Goal: Task Accomplishment & Management: Use online tool/utility

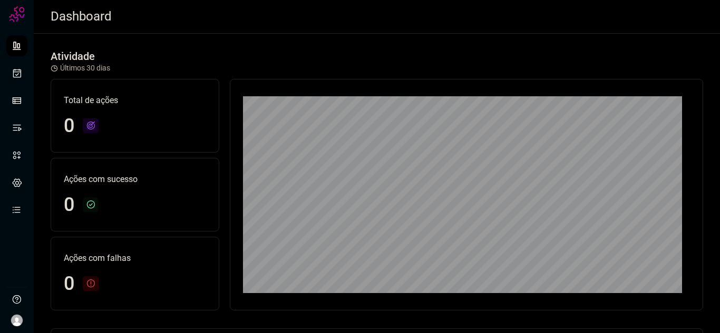
click at [634, 51] on div "Atividade Últimos 30 [PERSON_NAME]" at bounding box center [377, 62] width 652 height 24
click at [13, 75] on icon at bounding box center [17, 73] width 11 height 11
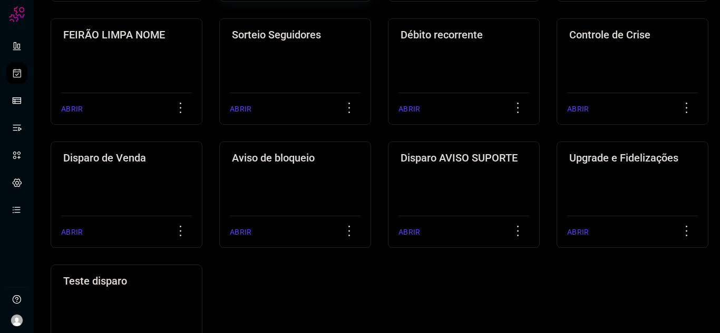
scroll to position [316, 0]
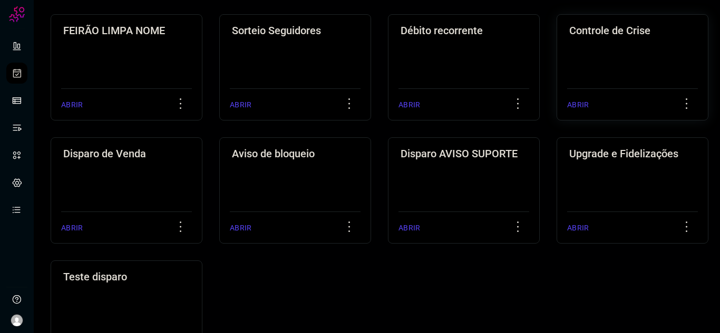
click at [597, 43] on div "Controle [PERSON_NAME] ABRIR" at bounding box center [632, 67] width 152 height 106
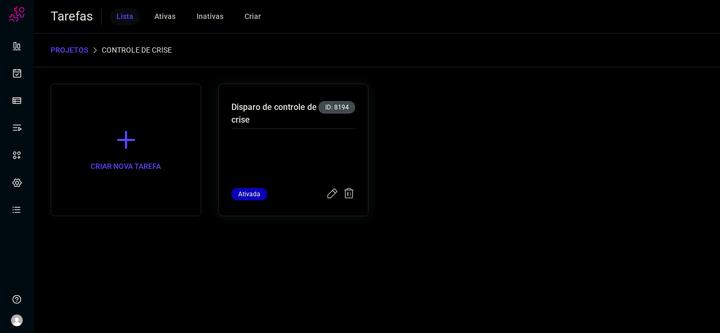
click at [257, 108] on p "Disparo de controle de crise" at bounding box center [274, 113] width 87 height 25
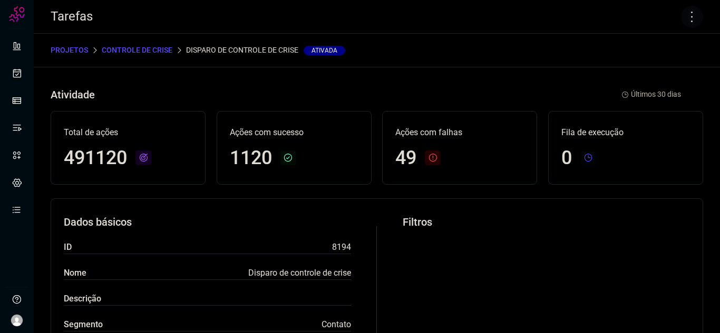
click at [681, 20] on icon at bounding box center [692, 17] width 22 height 22
click at [638, 71] on li "Executar" at bounding box center [647, 69] width 96 height 17
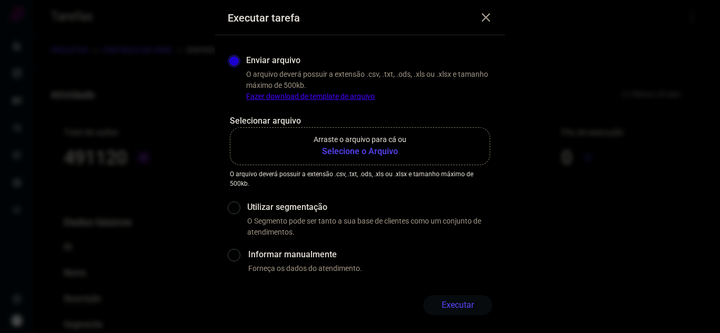
click at [358, 146] on b "Selecione o Arquivo" at bounding box center [359, 151] width 93 height 13
click at [0, 0] on input "Arraste o arquivo para cá ou Selecione o Arquivo" at bounding box center [0, 0] width 0 height 0
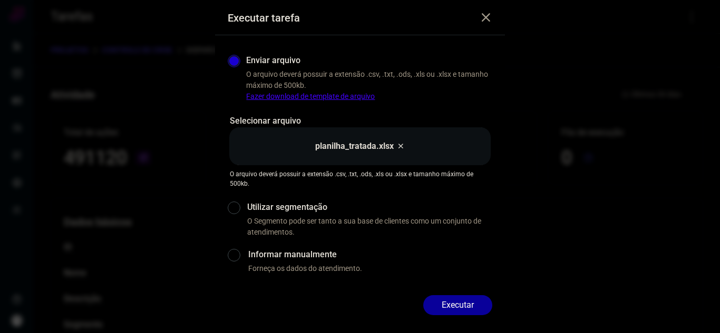
click at [458, 306] on button "Executar" at bounding box center [457, 306] width 69 height 20
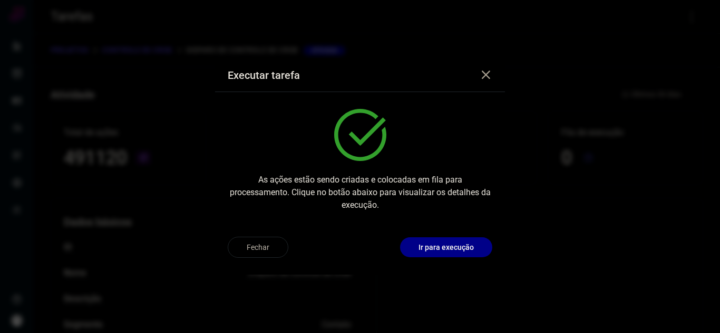
click at [487, 75] on icon at bounding box center [485, 75] width 13 height 13
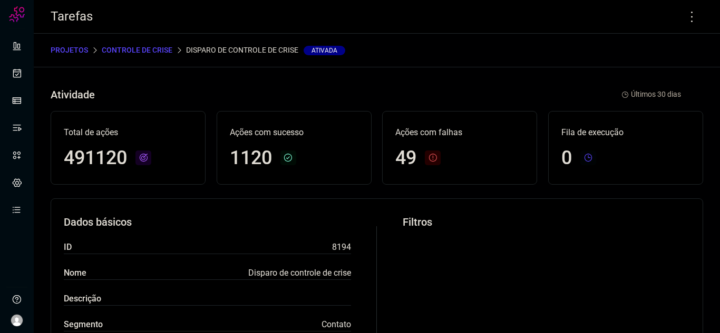
click at [426, 104] on div "Atividade Disparo de controle [PERSON_NAME] Ativada Últimos 30 [PERSON_NAME]" at bounding box center [377, 95] width 652 height 22
